Goal: Task Accomplishment & Management: Complete application form

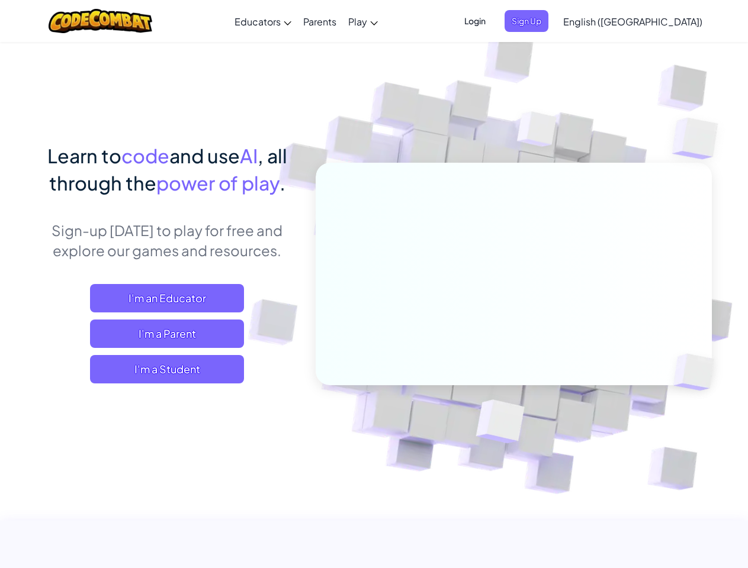
click at [493, 21] on span "Login" at bounding box center [475, 21] width 36 height 22
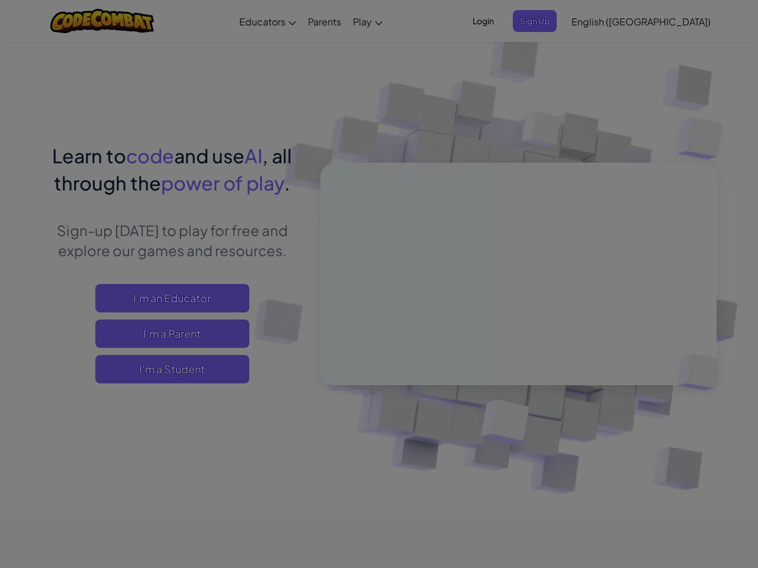
click at [0, 0] on input "Email or Username :" at bounding box center [0, 0] width 0 height 0
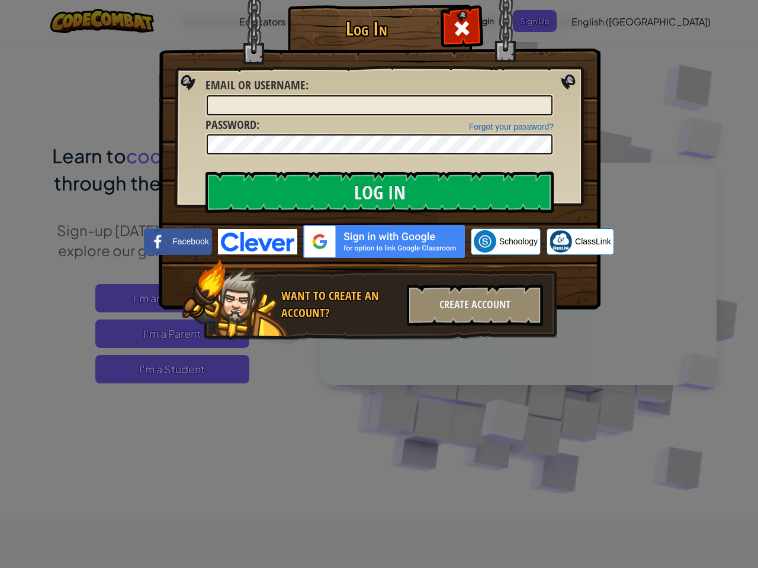
click at [599, 21] on div "Log In Unknown Error Email or Username : Forgot your password? Password : Log I…" at bounding box center [379, 284] width 758 height 568
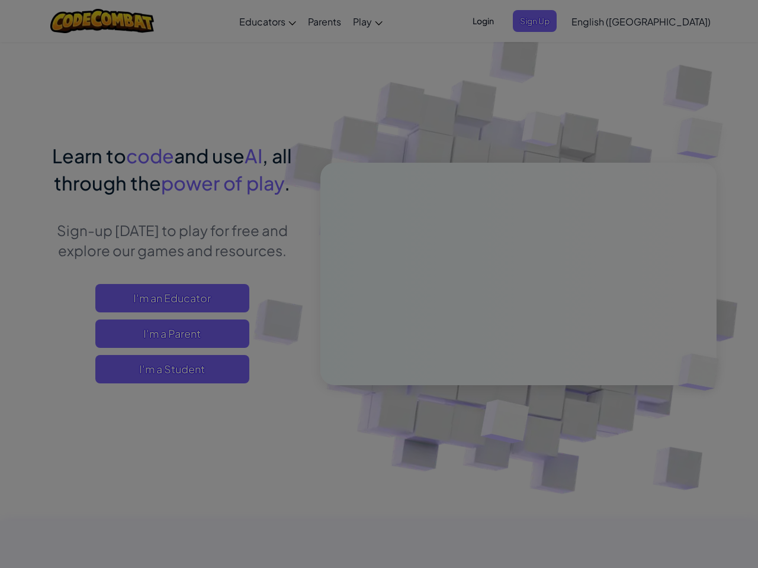
click at [599, 21] on div at bounding box center [379, 284] width 758 height 568
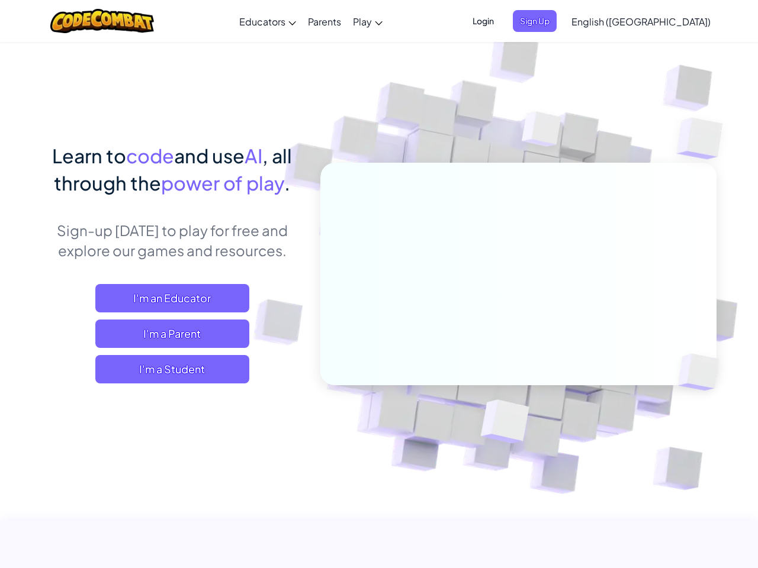
click at [662, 21] on span "English ([GEOGRAPHIC_DATA])" at bounding box center [640, 21] width 139 height 12
click at [167, 369] on span "I'm a Student" at bounding box center [172, 369] width 154 height 28
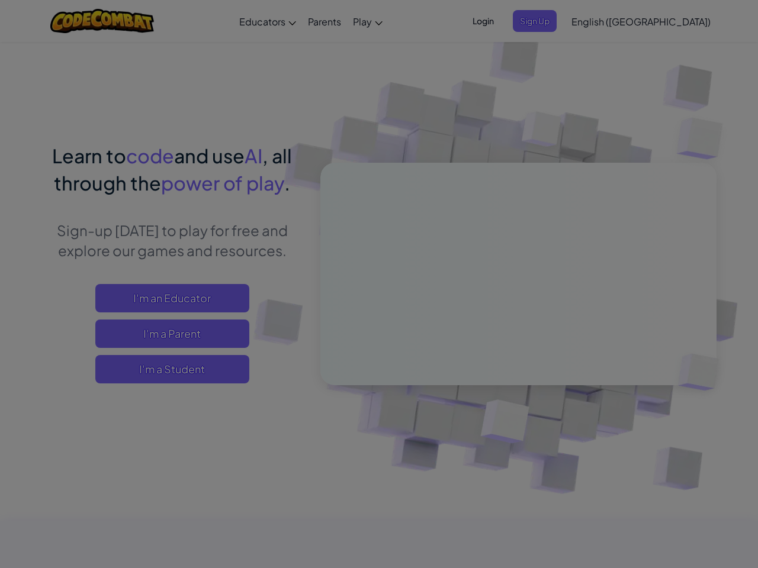
click at [0, 0] on div "Have a Class Code? Yes, I have a Class Code! Enter it here: Continue No, I don'…" at bounding box center [0, 0] width 0 height 0
